Goal: Communication & Community: Participate in discussion

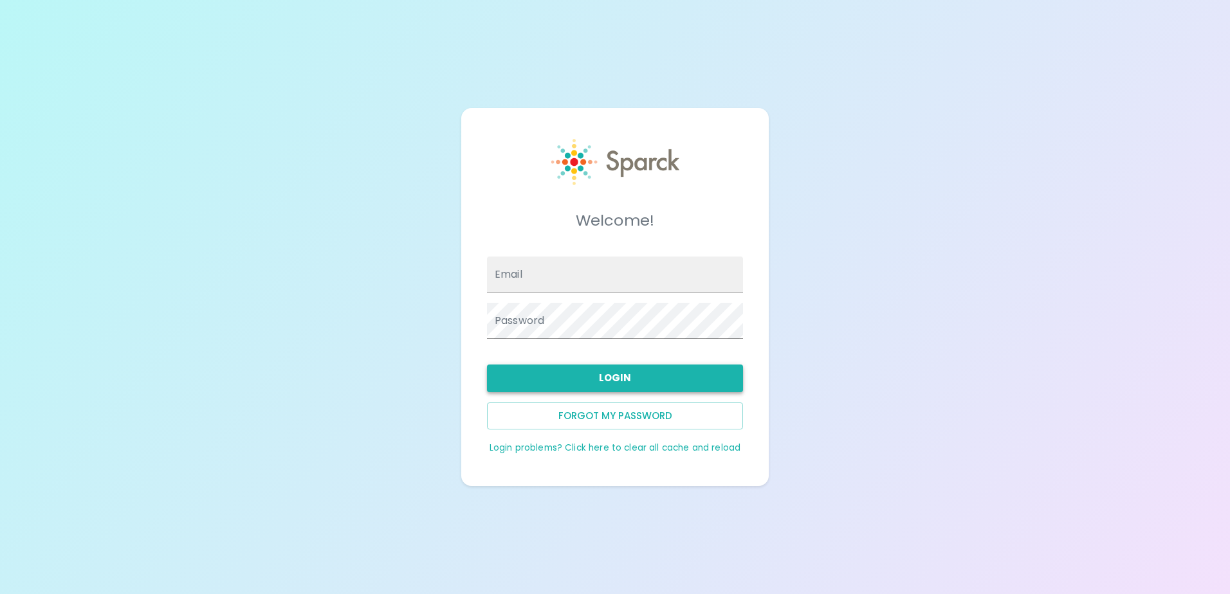
type input "[EMAIL_ADDRESS][DOMAIN_NAME]"
click at [630, 370] on button "Login" at bounding box center [615, 378] width 256 height 27
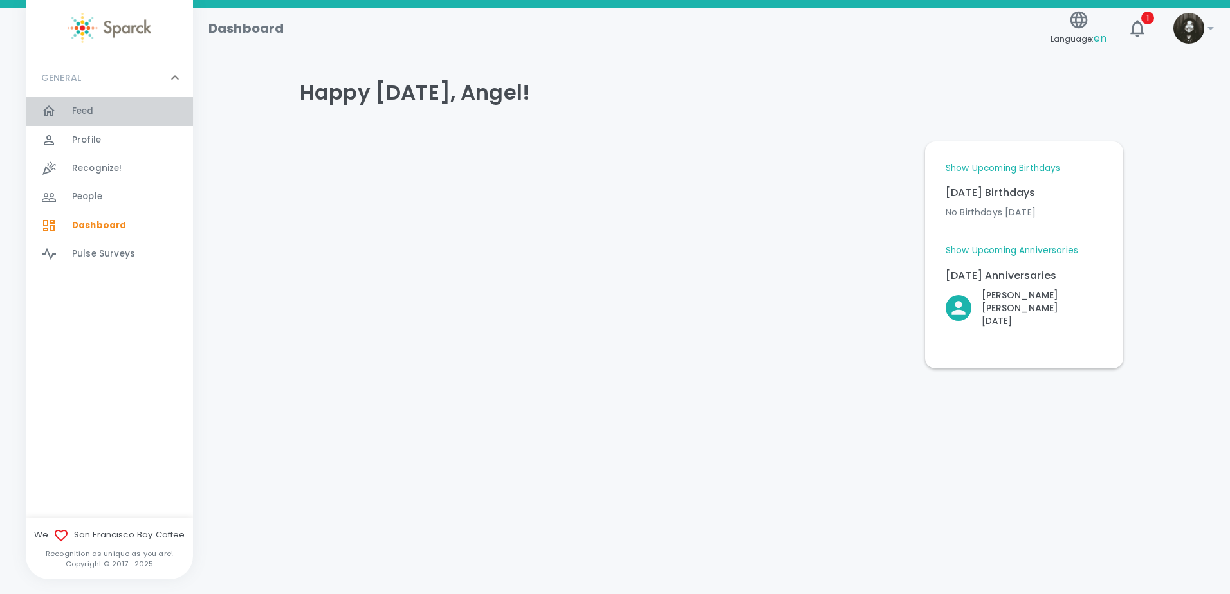
click at [102, 111] on div "Feed 0" at bounding box center [132, 111] width 121 height 18
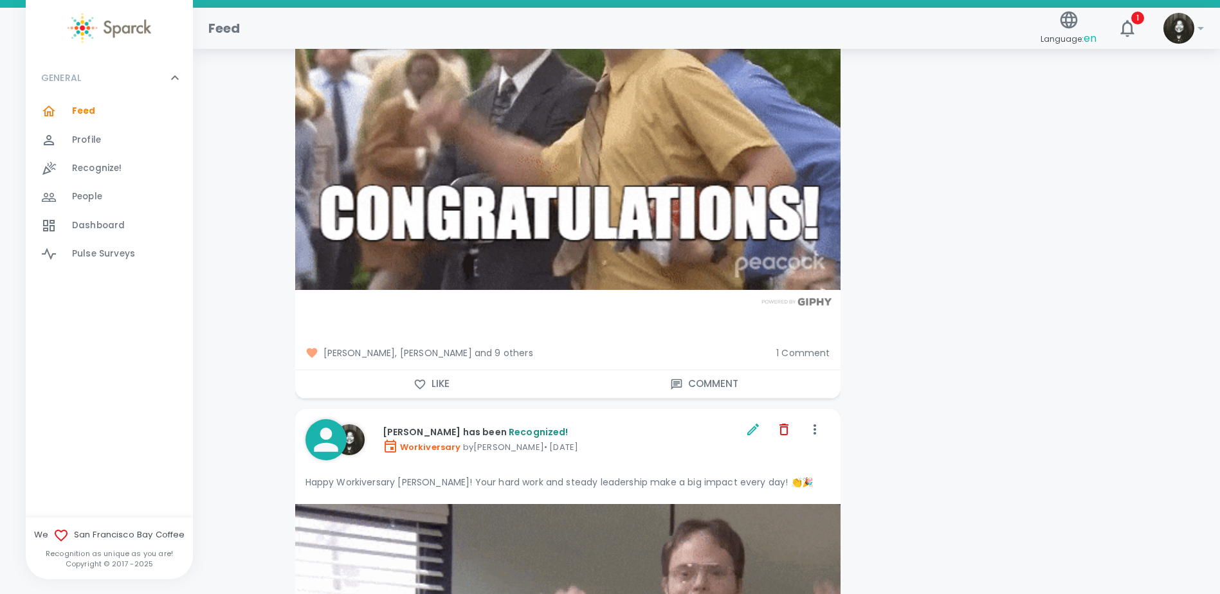
scroll to position [2315, 0]
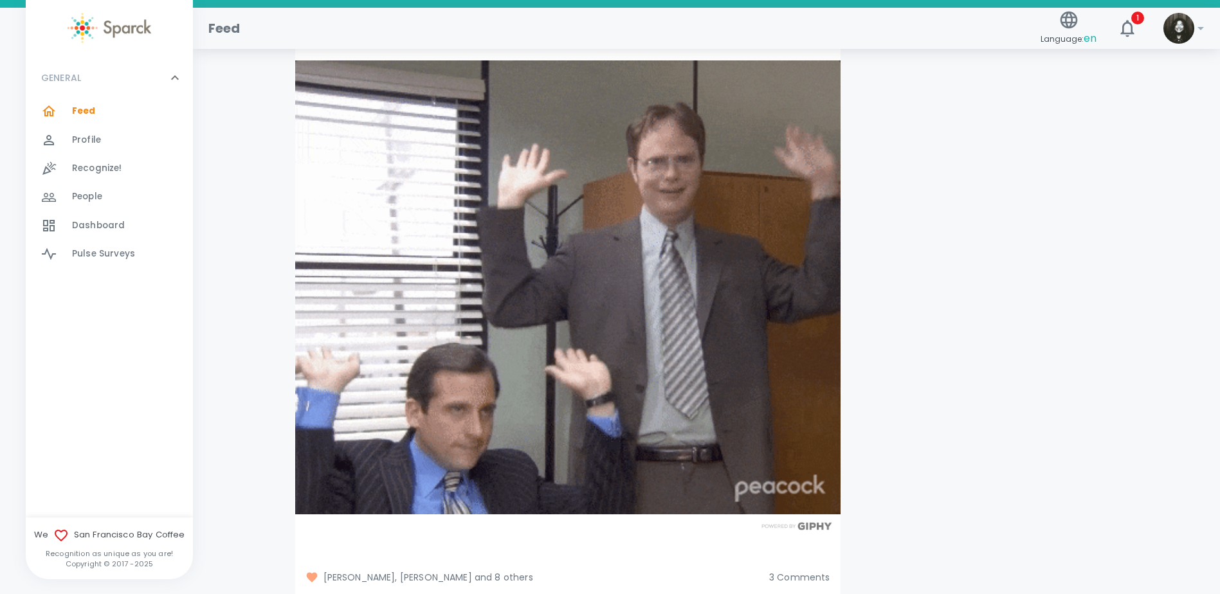
scroll to position [2765, 0]
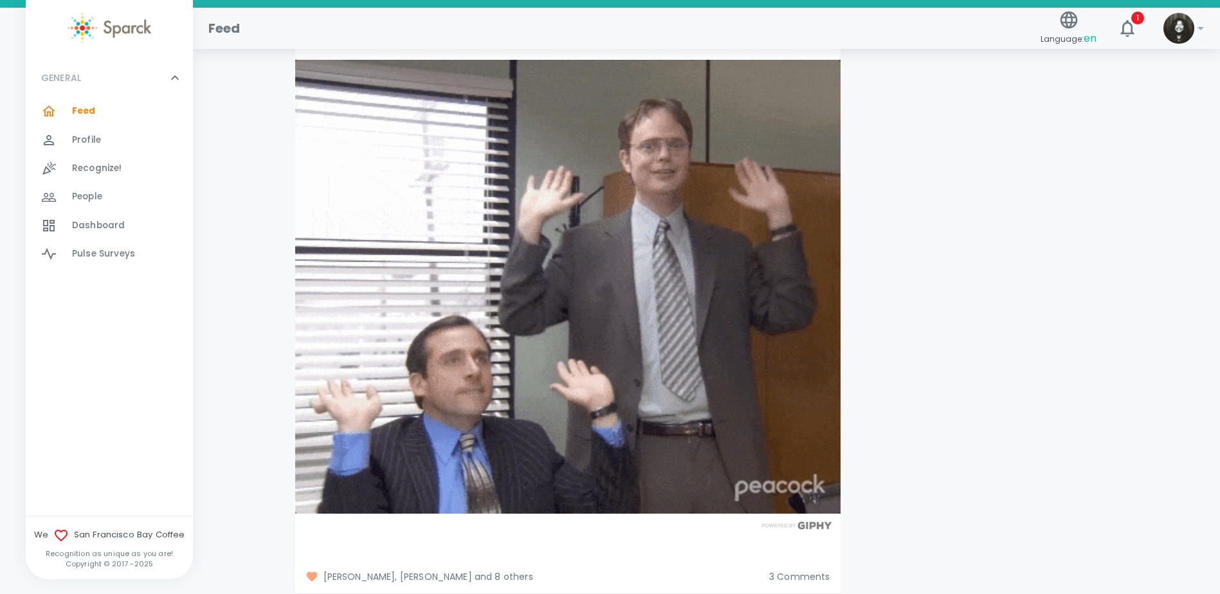
click at [498, 570] on span "[PERSON_NAME], [PERSON_NAME] and 8 others" at bounding box center [531, 576] width 453 height 13
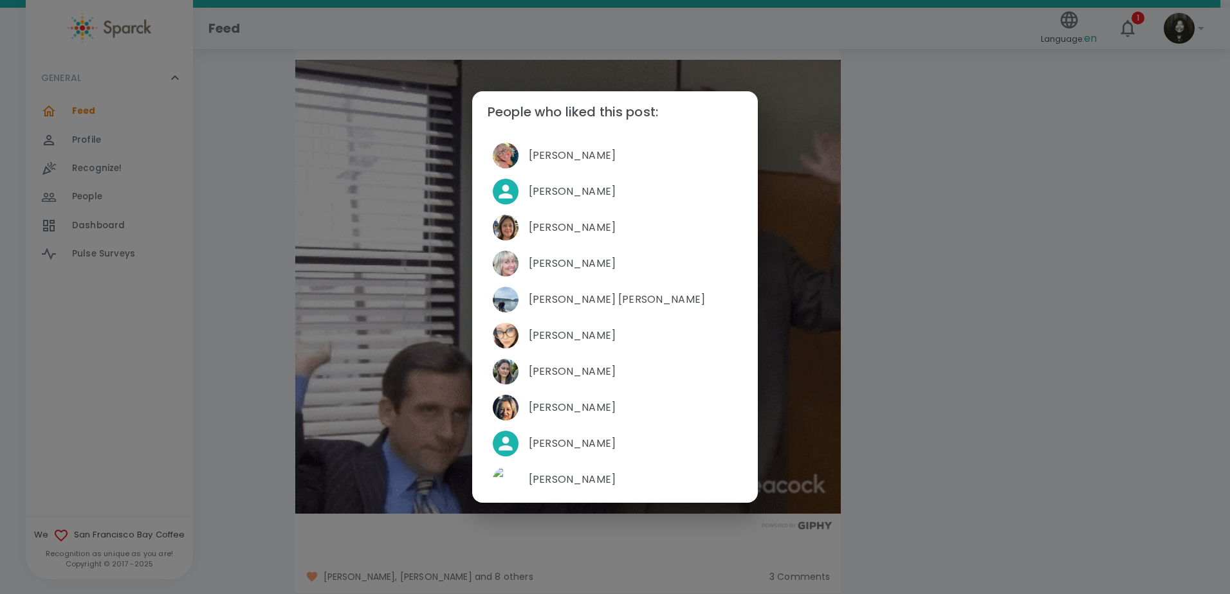
click at [1001, 317] on div "People who liked this post: [PERSON_NAME] [PERSON_NAME] [PERSON_NAME] [PERSON_N…" at bounding box center [615, 297] width 1230 height 594
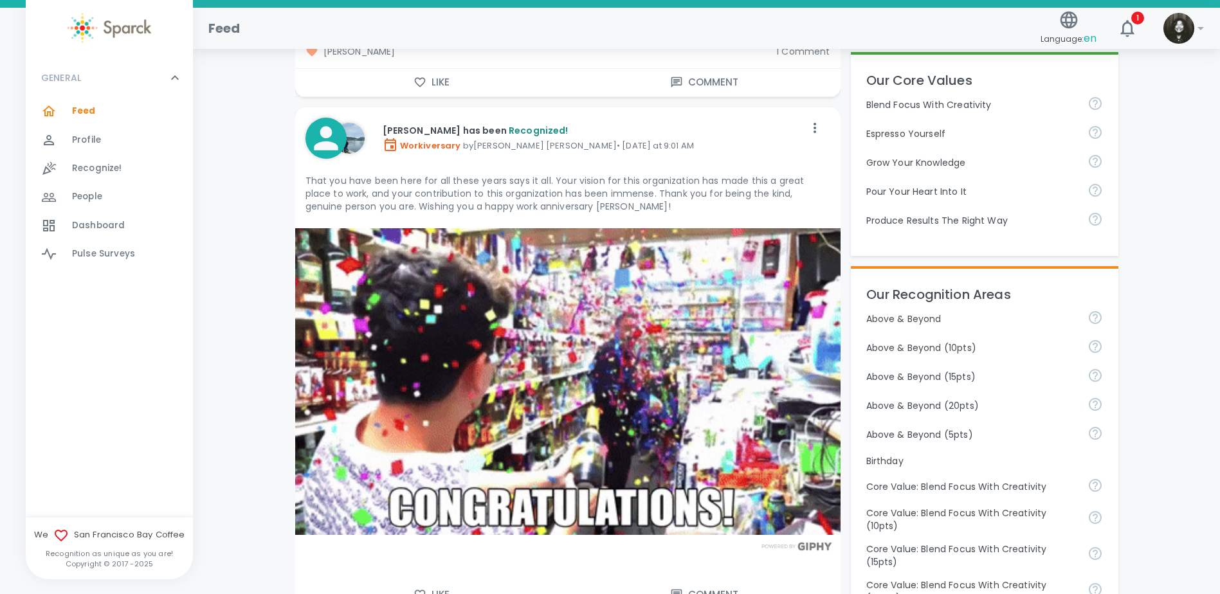
scroll to position [257, 0]
